Goal: Task Accomplishment & Management: Use online tool/utility

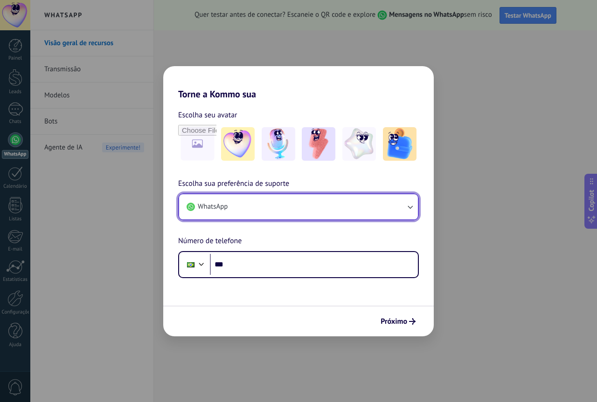
click at [251, 203] on button "WhatsApp" at bounding box center [298, 206] width 239 height 25
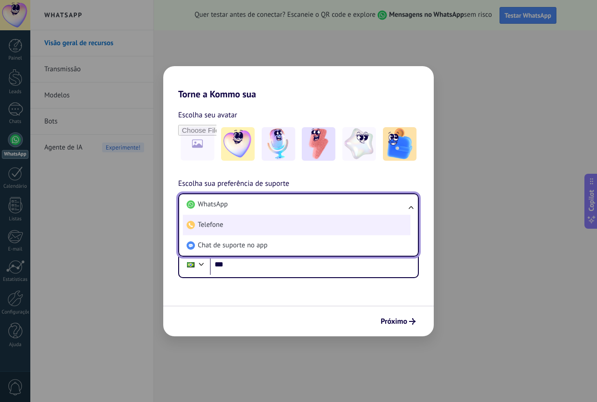
click at [248, 223] on li "Telefone" at bounding box center [297, 225] width 228 height 21
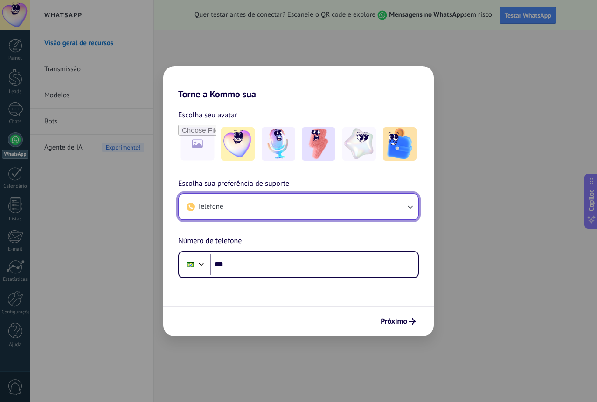
click at [260, 202] on button "Telefone" at bounding box center [298, 206] width 239 height 25
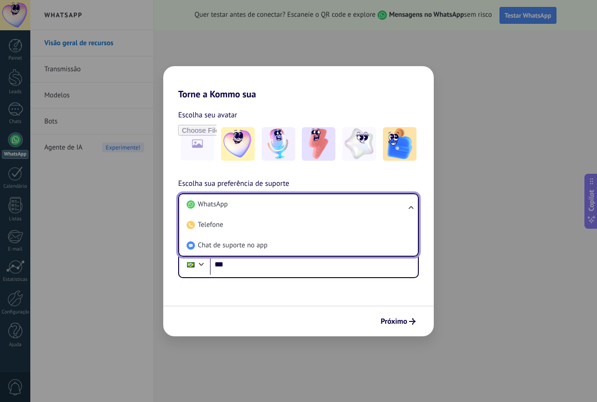
click at [260, 202] on li "WhatsApp" at bounding box center [297, 204] width 228 height 21
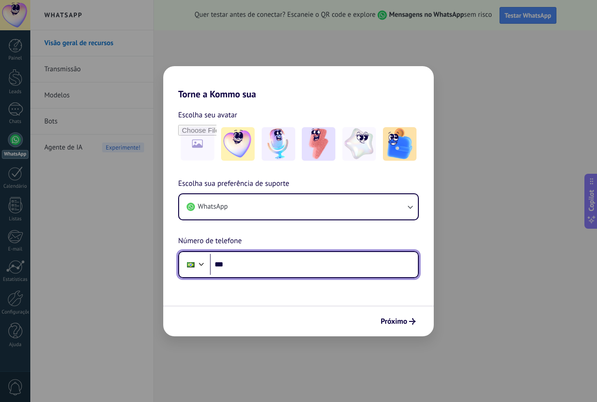
click at [262, 261] on input "***" at bounding box center [314, 264] width 208 height 21
type input "**********"
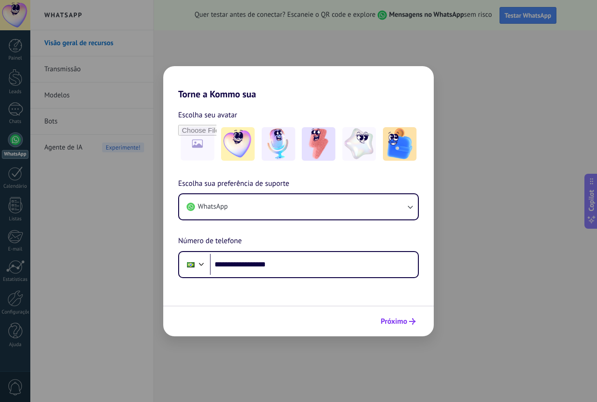
click at [404, 323] on span "Próximo" at bounding box center [393, 321] width 27 height 7
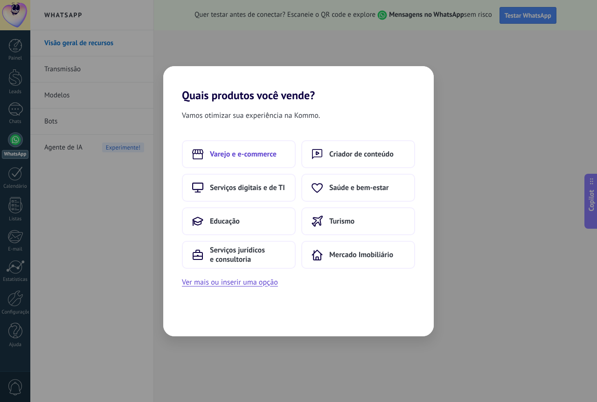
click at [228, 153] on span "Varejo e e-commerce" at bounding box center [243, 154] width 67 height 9
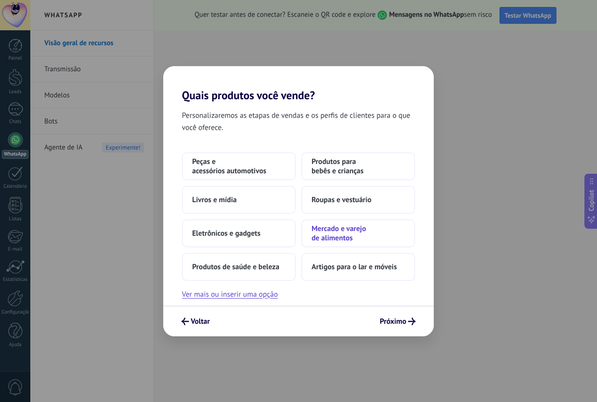
click at [340, 236] on span "Mercado e varejo de alimentos" at bounding box center [357, 233] width 93 height 19
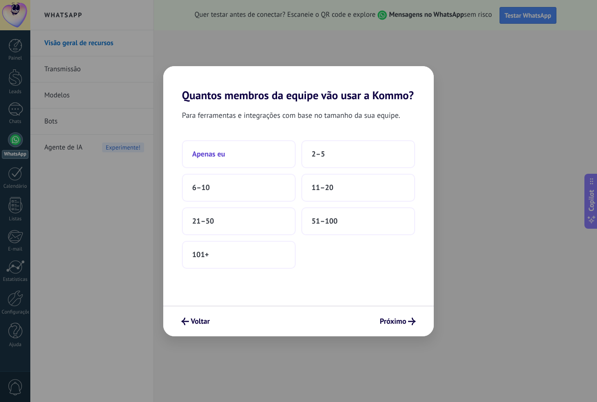
click at [236, 159] on button "Apenas eu" at bounding box center [239, 154] width 114 height 28
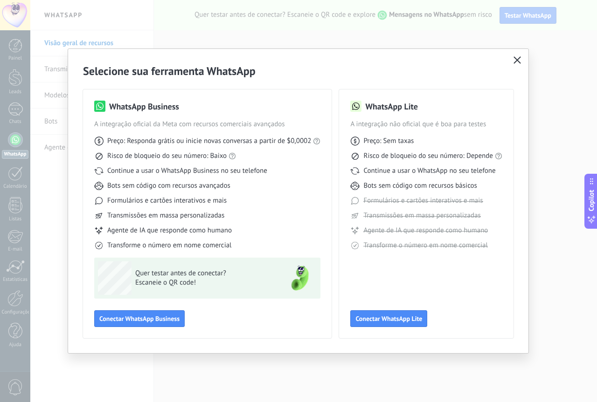
click at [516, 61] on use "button" at bounding box center [516, 59] width 7 height 7
